Goal: Find specific page/section: Find specific page/section

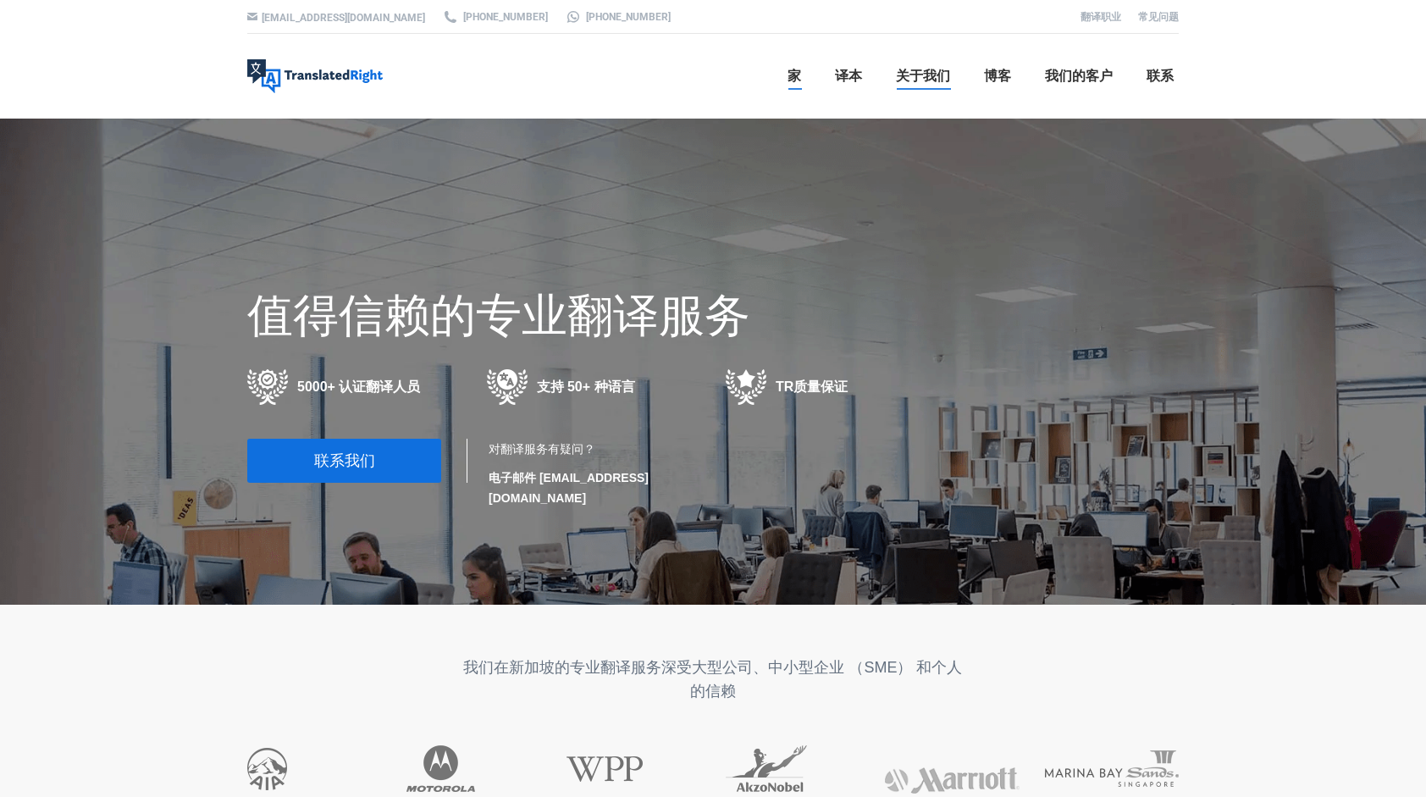
click at [914, 70] on span "关于我们" at bounding box center [923, 76] width 54 height 17
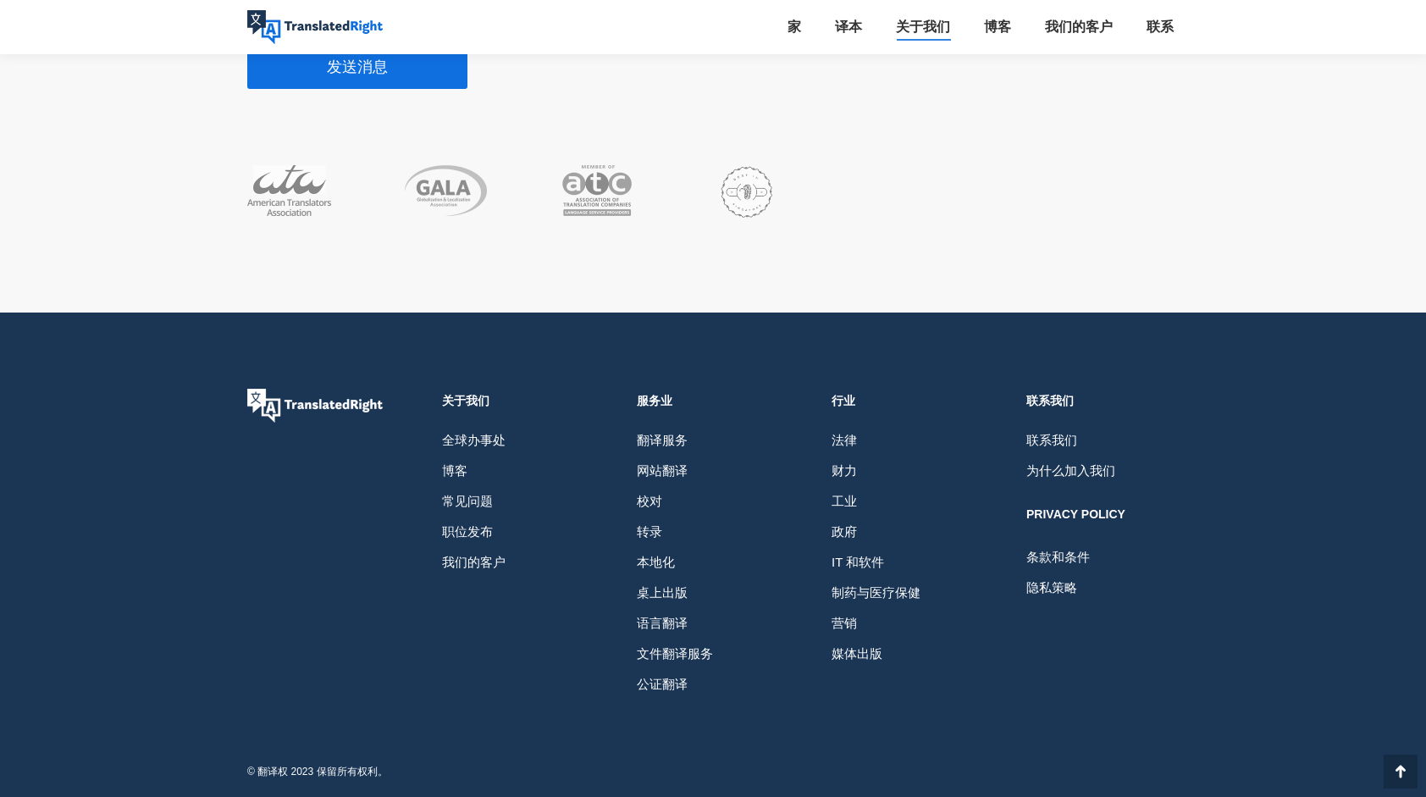
scroll to position [4501, 0]
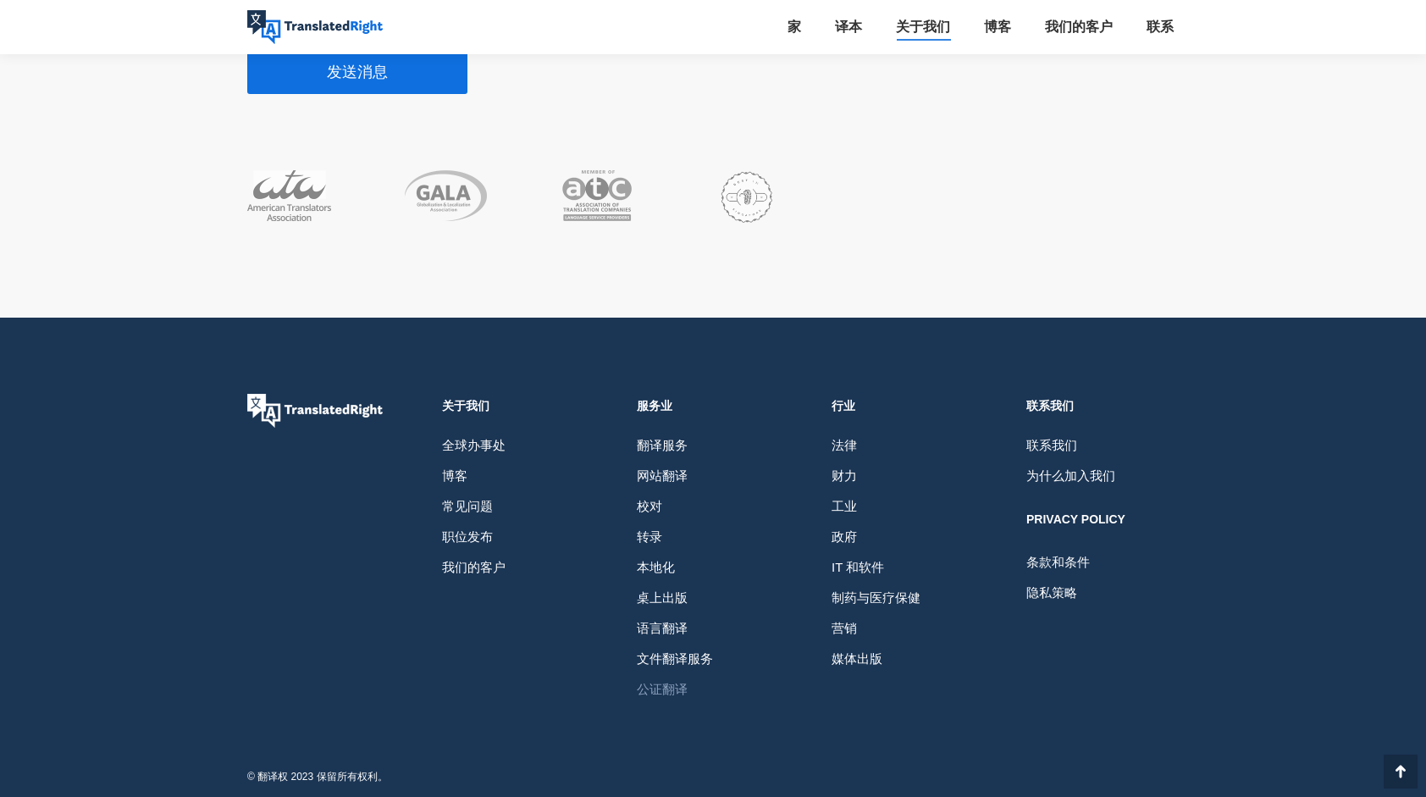
click at [676, 684] on span "公证翻译" at bounding box center [662, 689] width 51 height 30
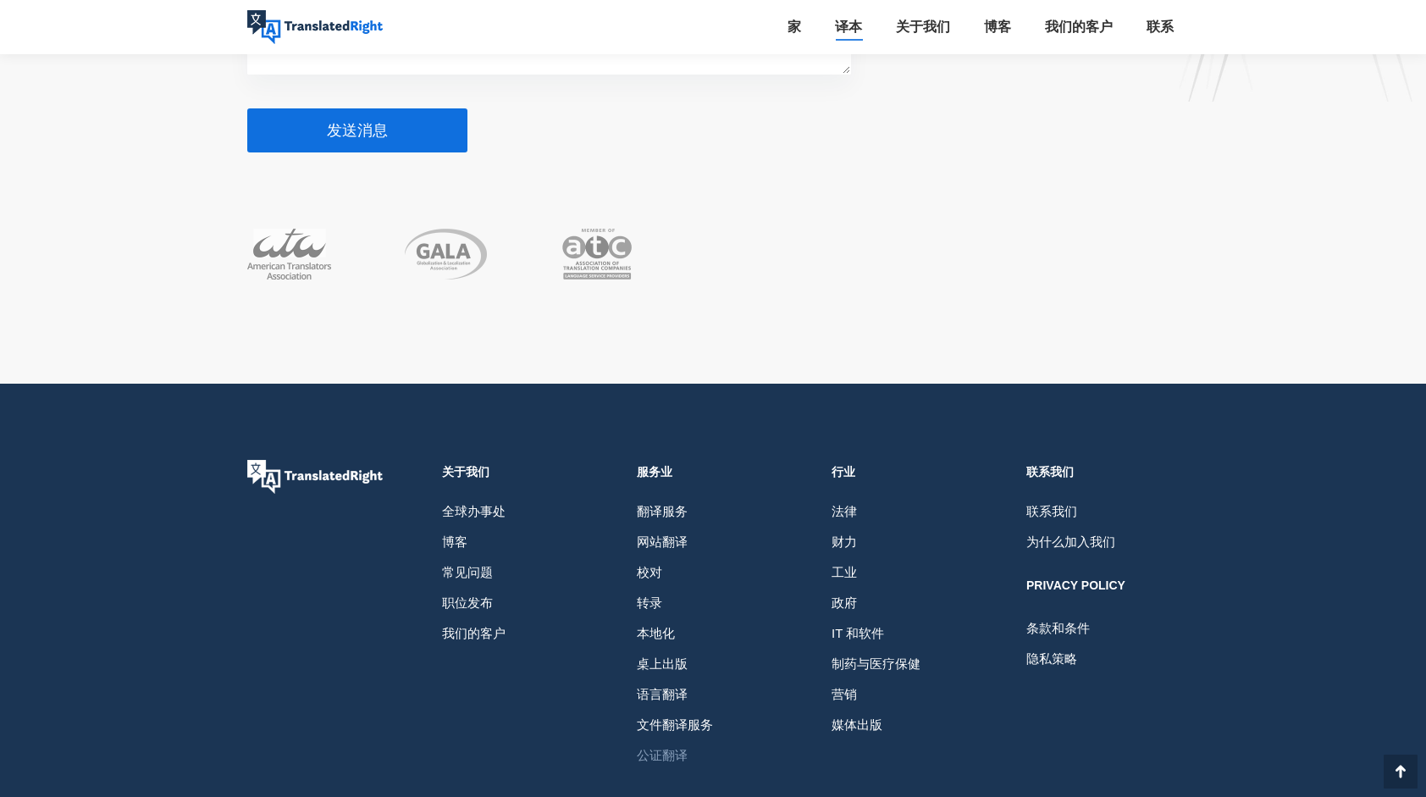
scroll to position [7943, 0]
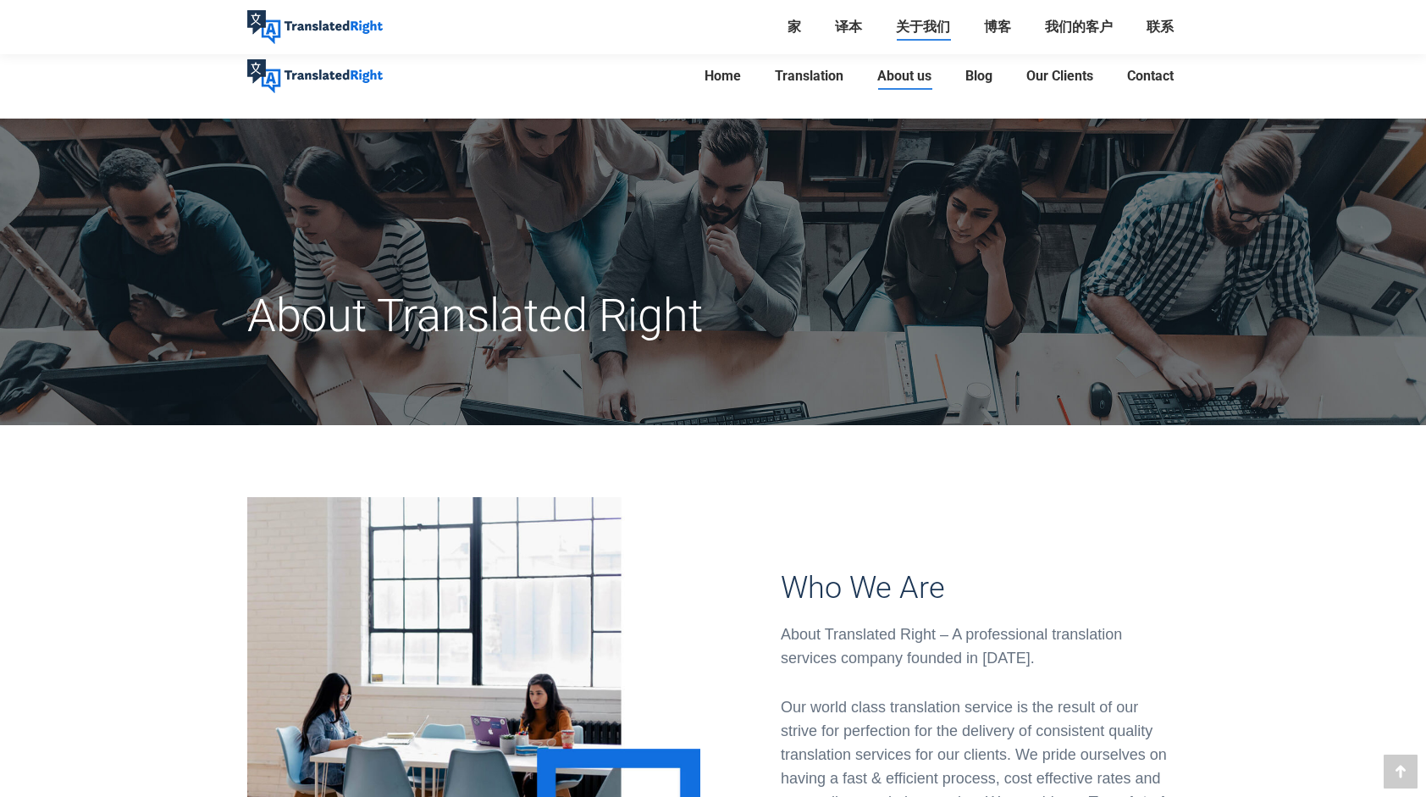
scroll to position [4501, 0]
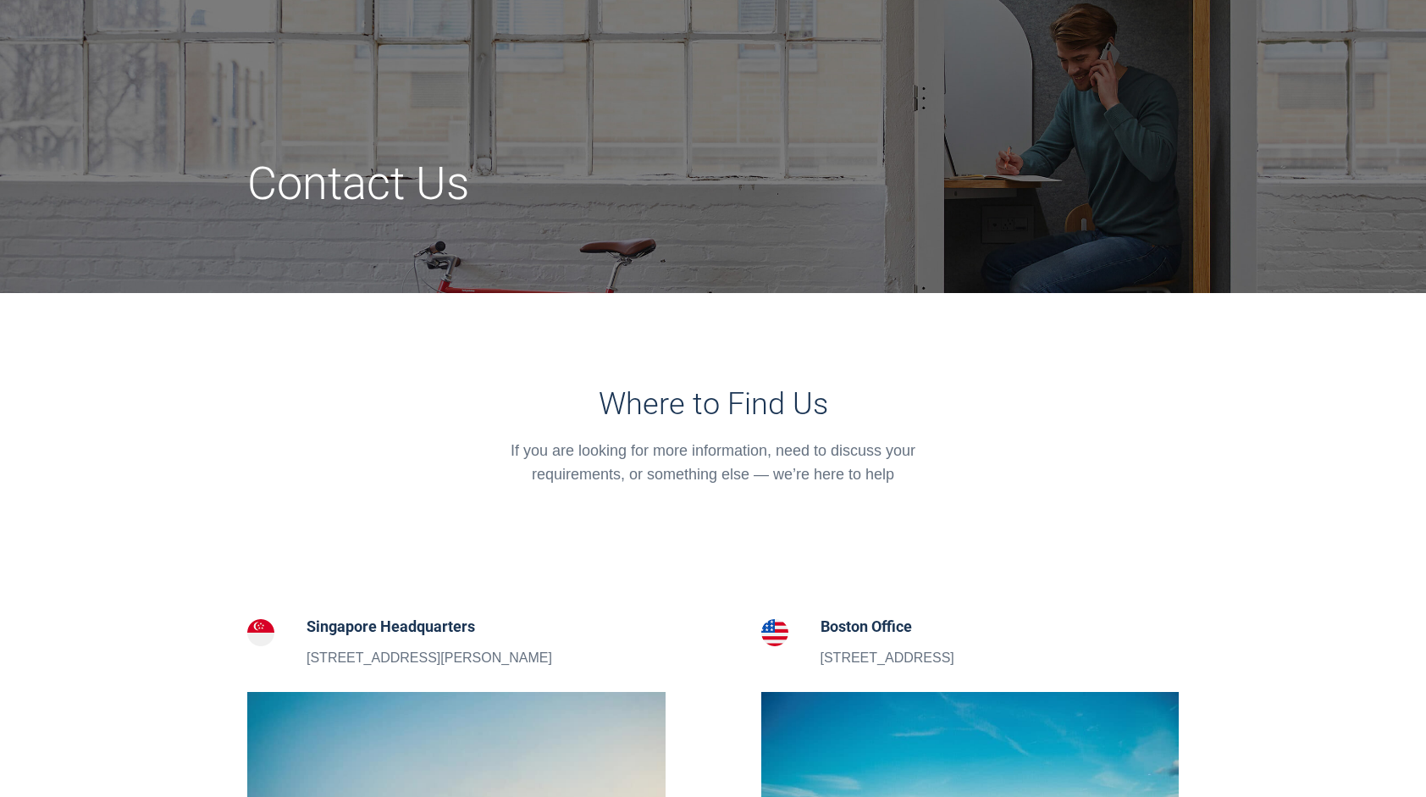
scroll to position [133, 0]
